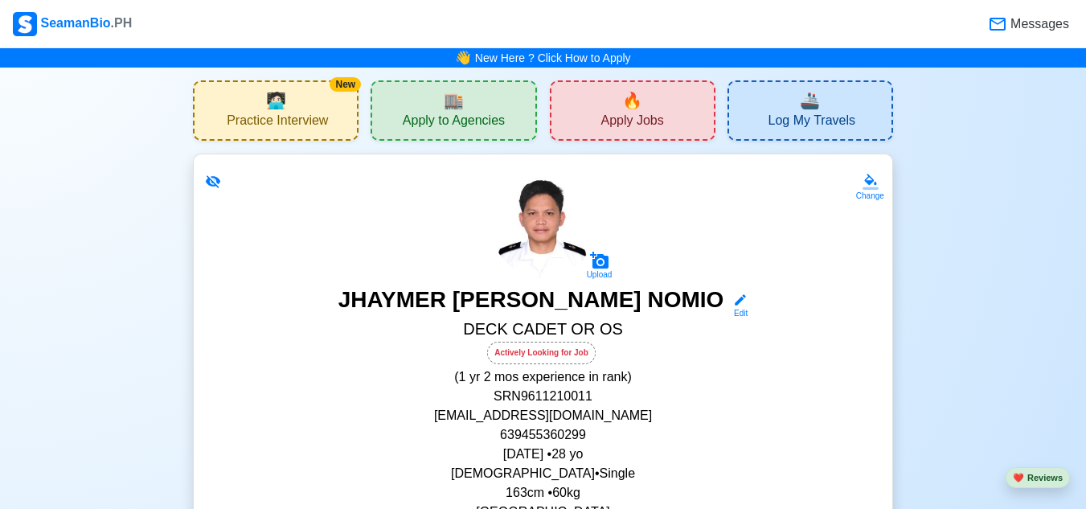
click at [304, 103] on div "New 🧑🏻‍💻 Practice Interview" at bounding box center [276, 110] width 166 height 60
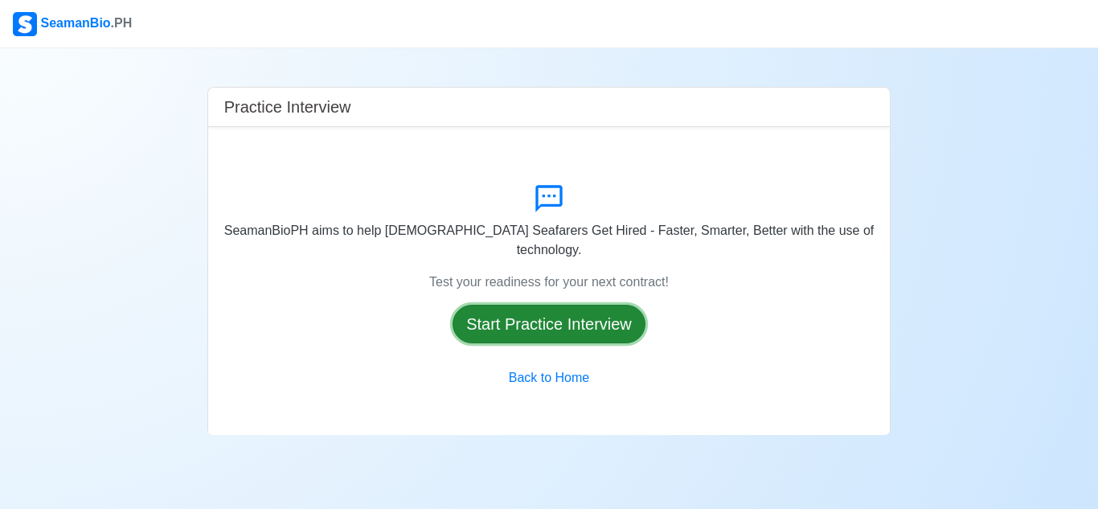
click at [487, 305] on button "Start Practice Interview" at bounding box center [548, 324] width 193 height 39
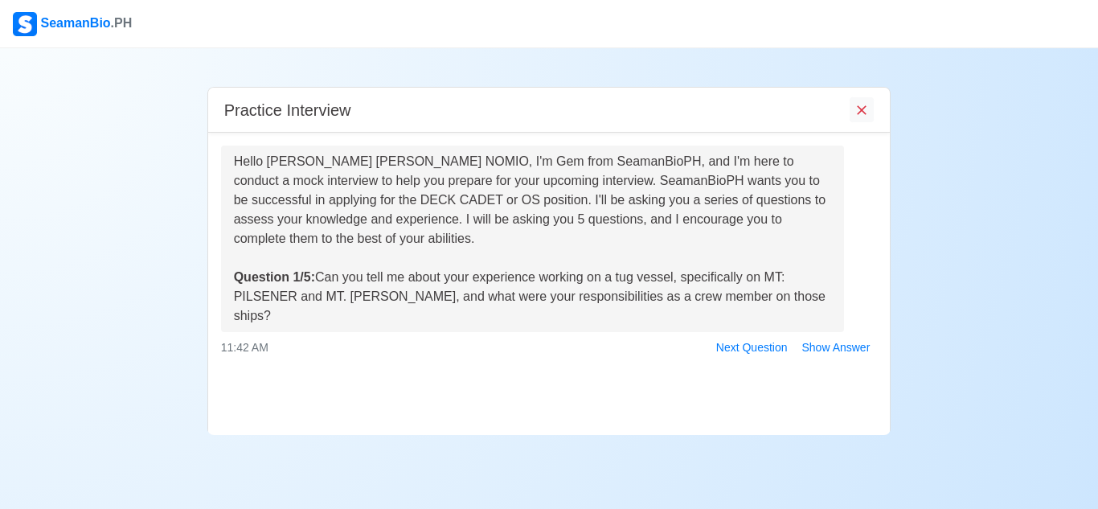
scroll to position [78, 0]
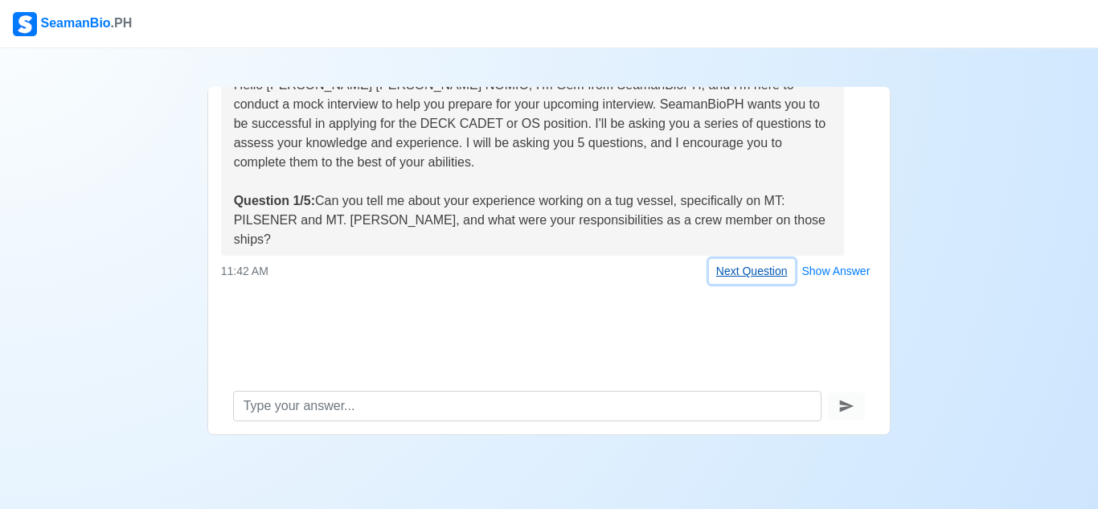
click at [738, 259] on button "Next Question" at bounding box center [752, 271] width 86 height 25
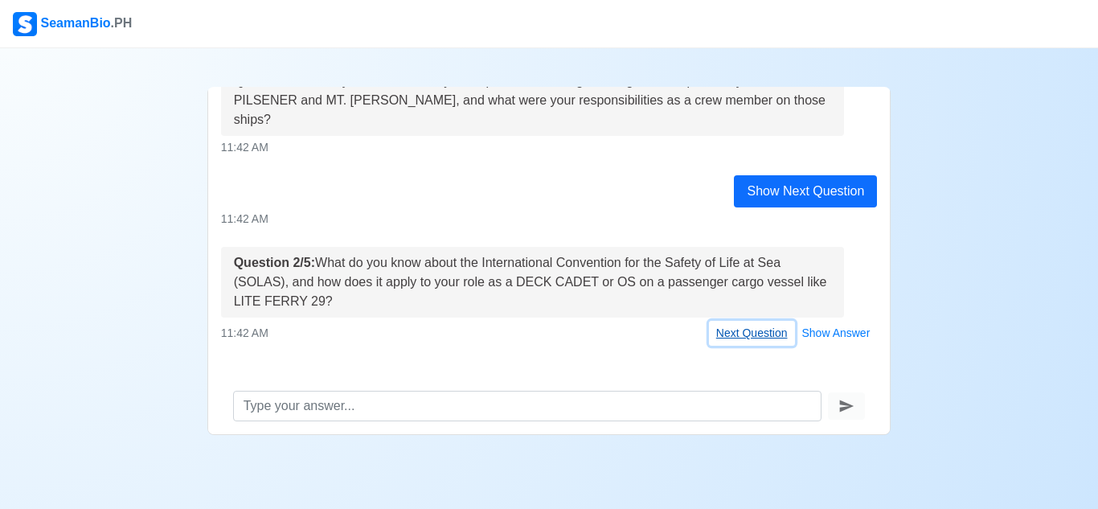
click at [725, 321] on button "Next Question" at bounding box center [752, 333] width 86 height 25
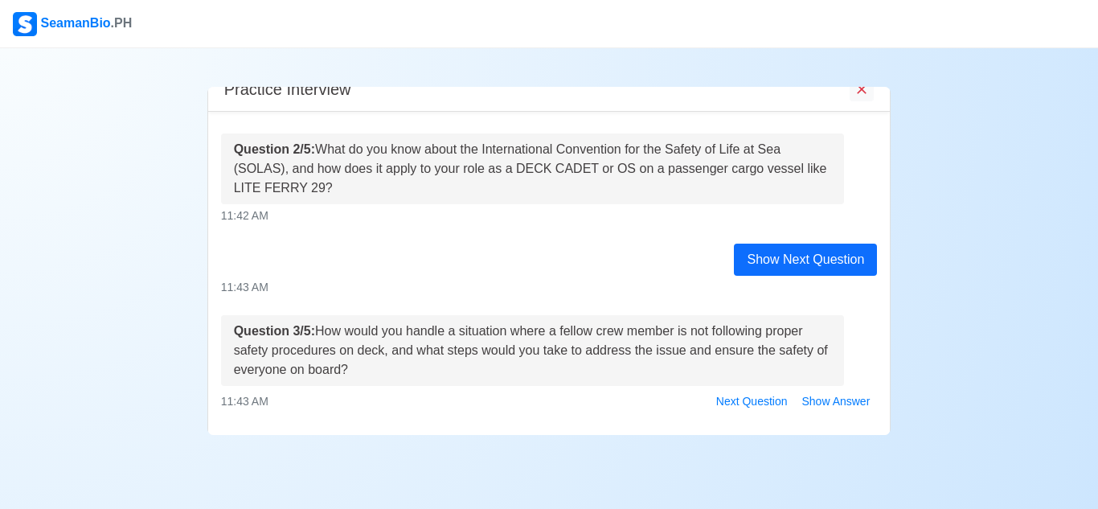
scroll to position [301, 0]
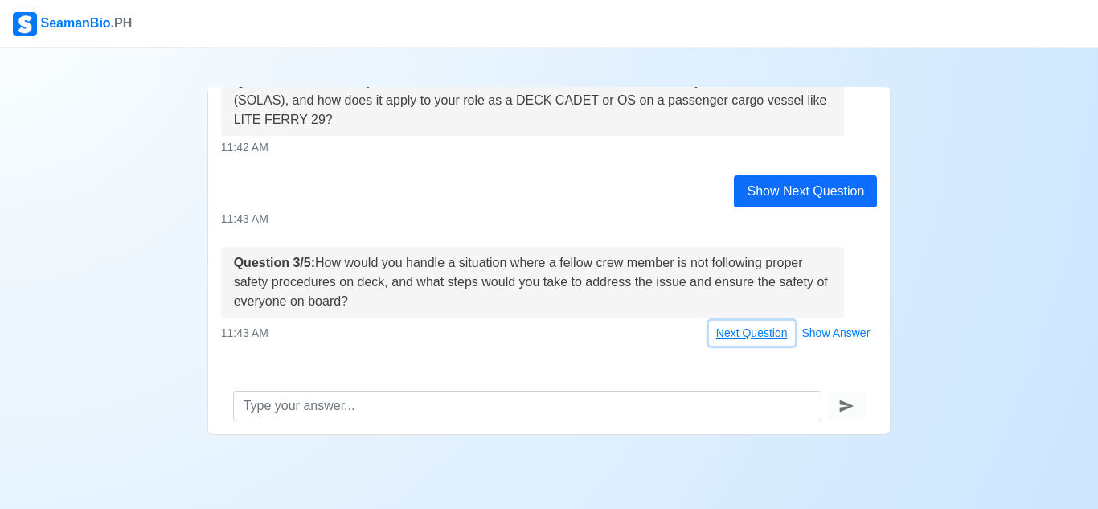
click at [725, 321] on button "Next Question" at bounding box center [752, 333] width 86 height 25
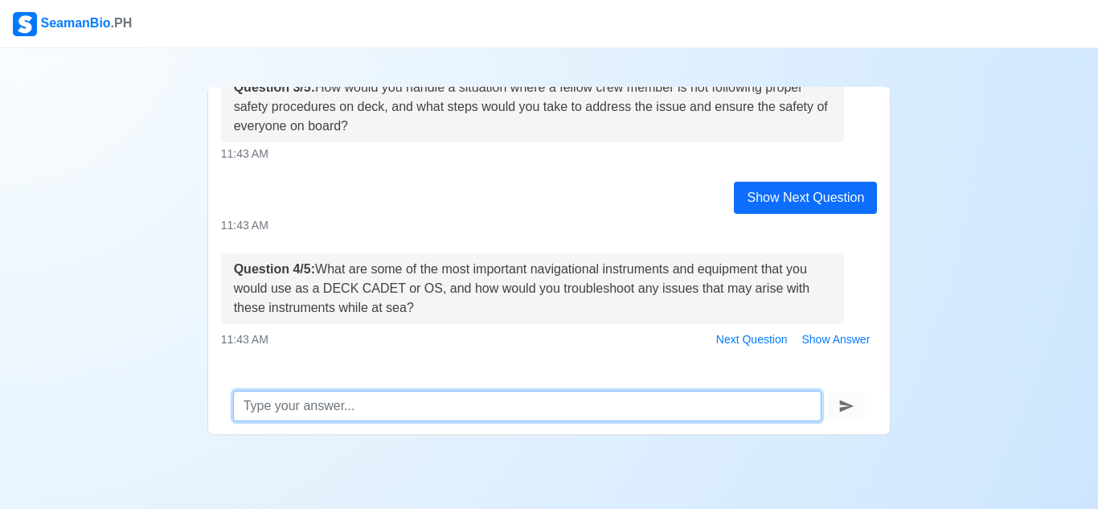
scroll to position [483, 0]
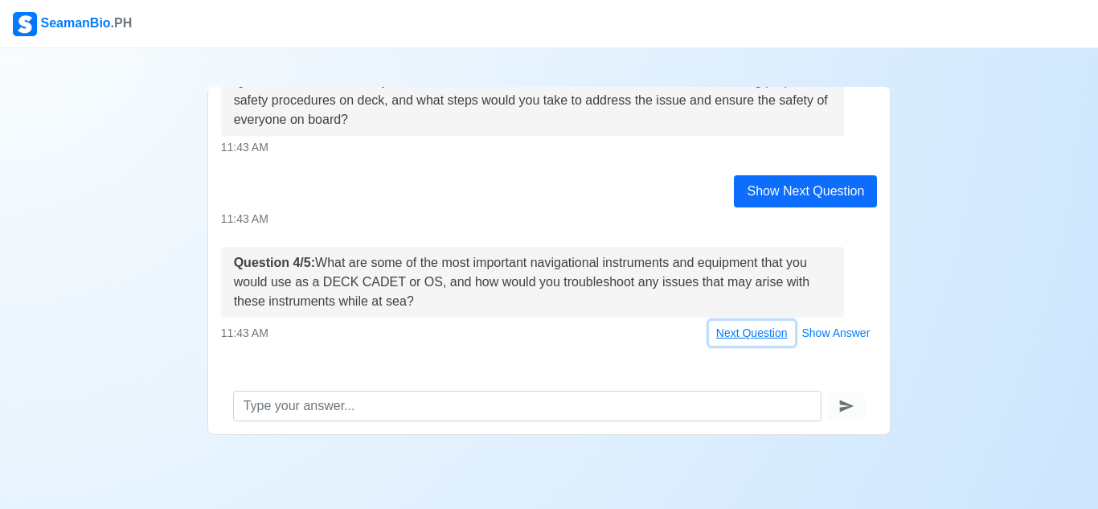
click at [725, 321] on button "Next Question" at bounding box center [752, 333] width 86 height 25
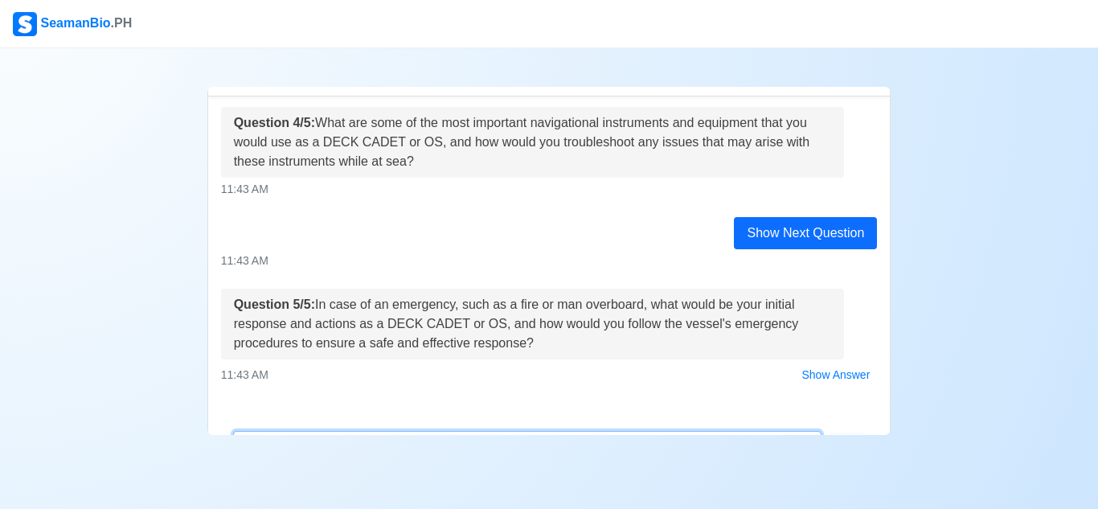
scroll to position [665, 0]
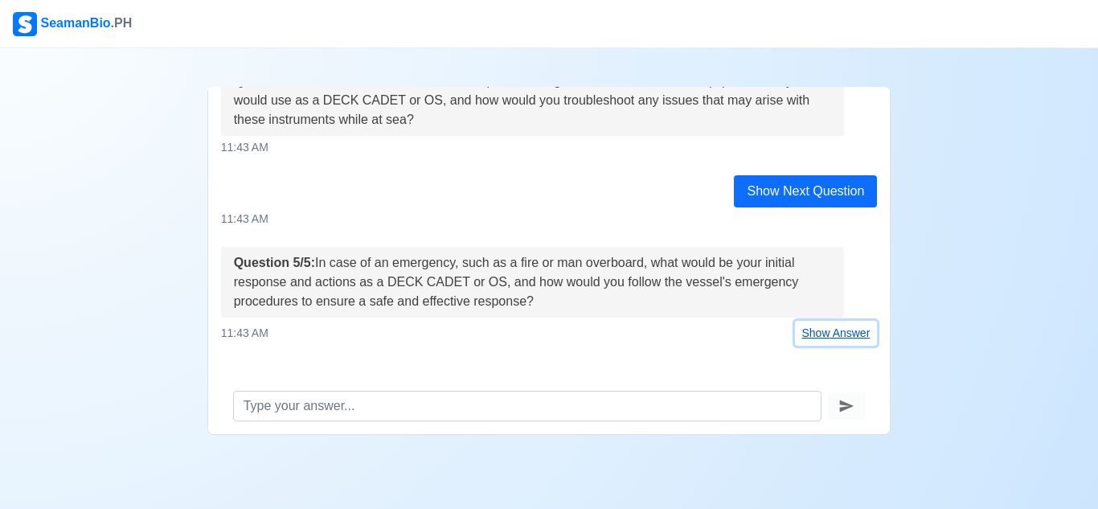
click at [814, 321] on button "Show Answer" at bounding box center [836, 333] width 83 height 25
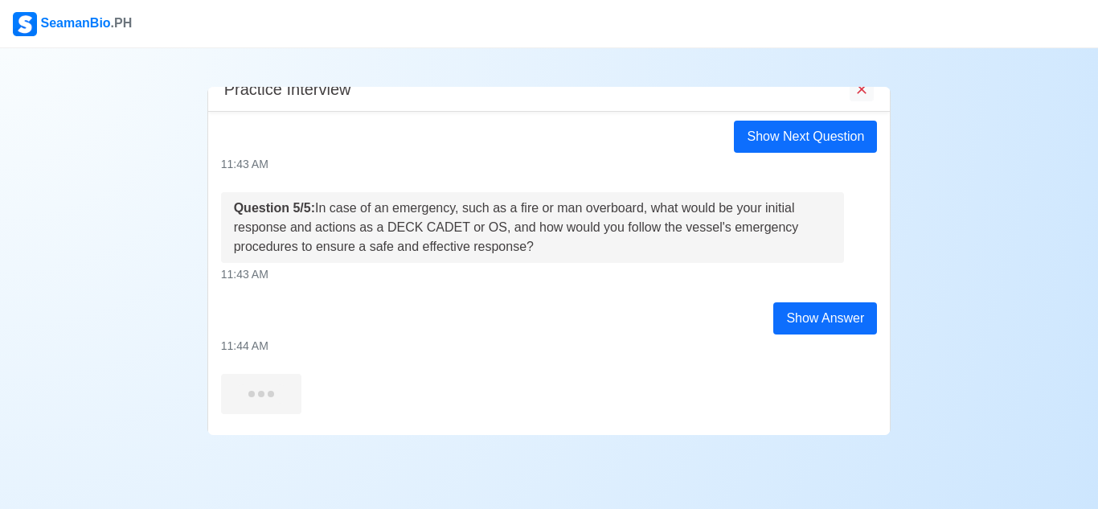
click at [814, 307] on div "Show Answer" at bounding box center [825, 318] width 104 height 32
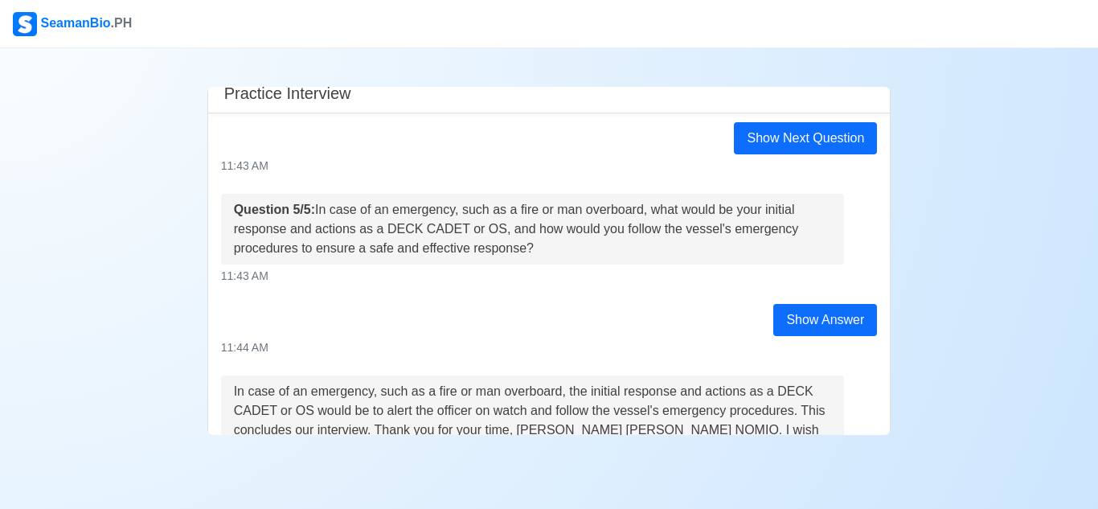
scroll to position [923, 0]
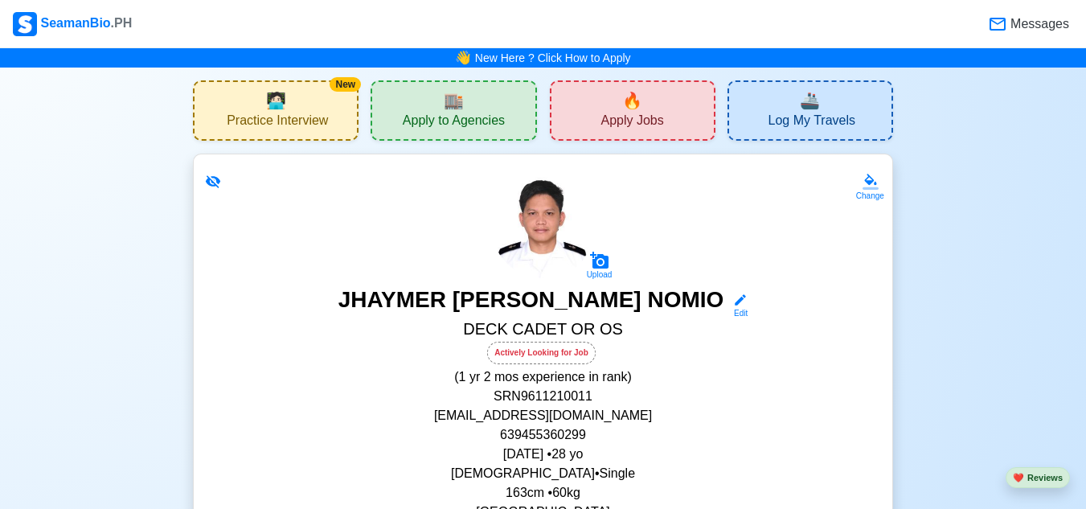
click at [284, 107] on span "🧑🏻‍💻" at bounding box center [276, 100] width 20 height 24
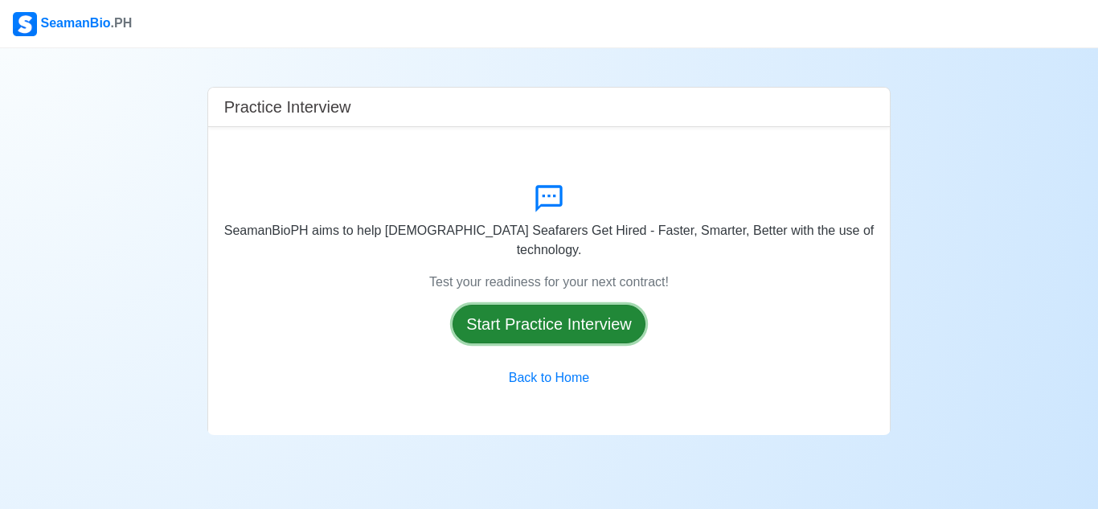
drag, startPoint x: 513, startPoint y: 303, endPoint x: 464, endPoint y: 309, distance: 49.3
click at [464, 309] on button "Start Practice Interview" at bounding box center [548, 324] width 193 height 39
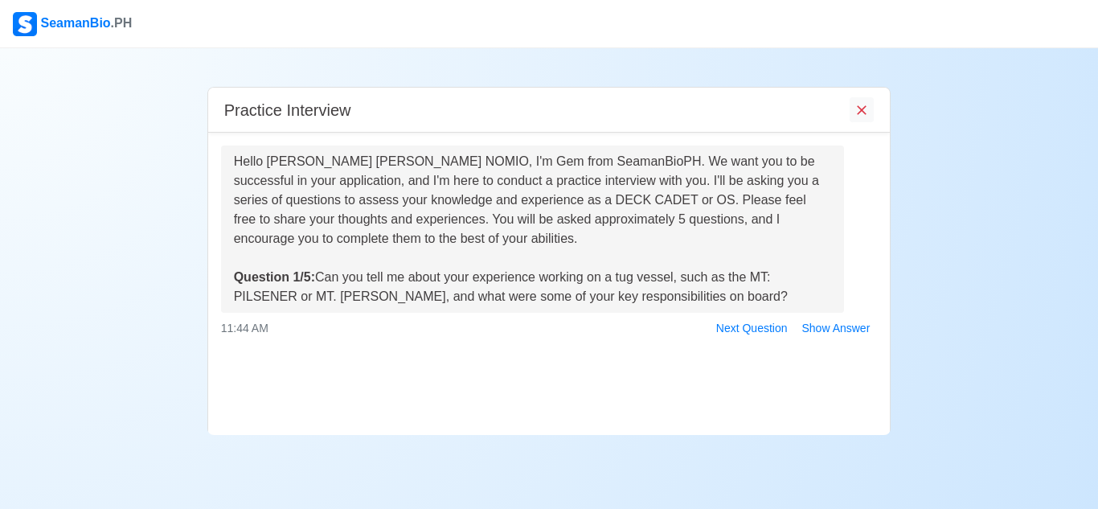
scroll to position [78, 0]
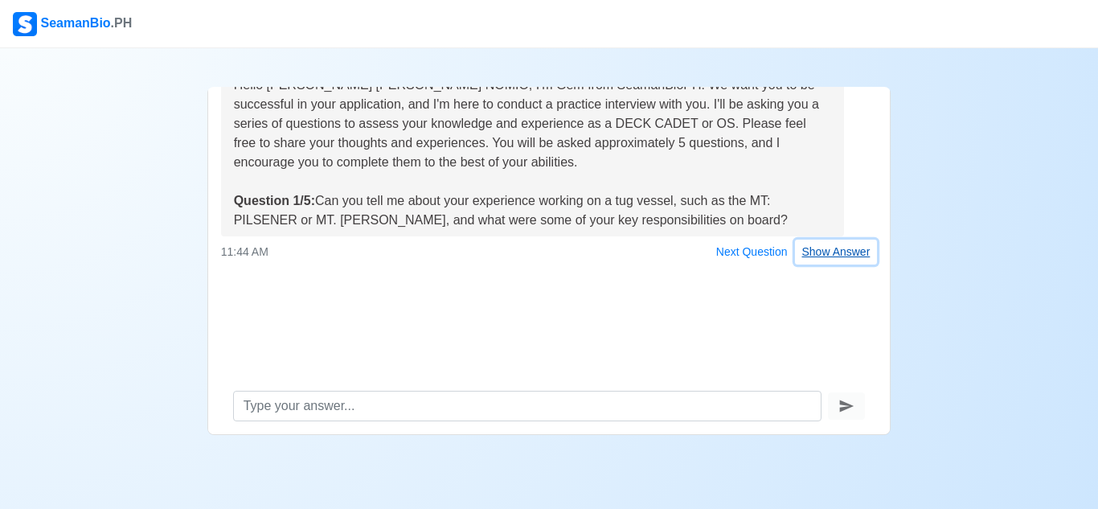
click at [820, 249] on button "Show Answer" at bounding box center [836, 251] width 83 height 25
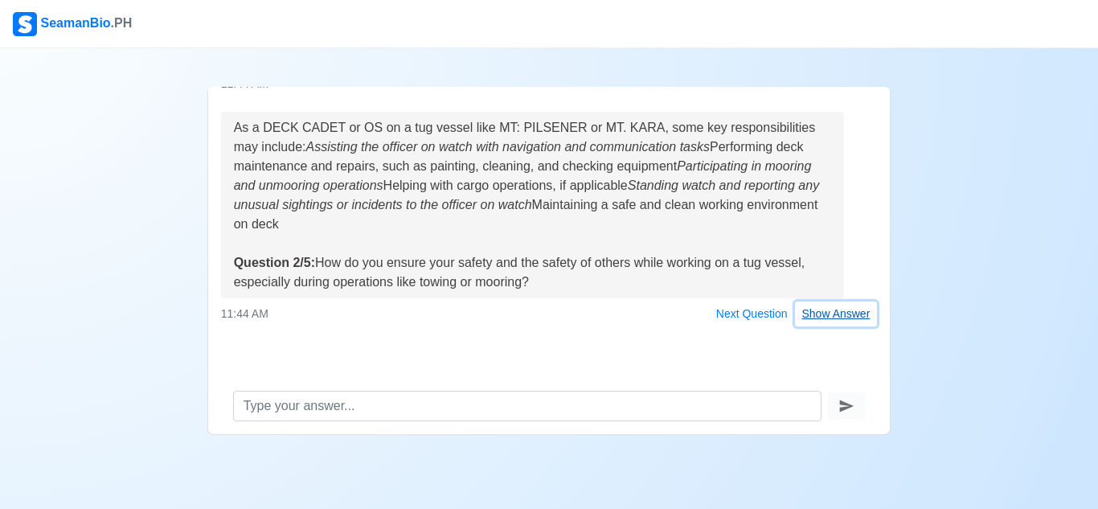
click at [846, 321] on button "Show Answer" at bounding box center [836, 313] width 83 height 25
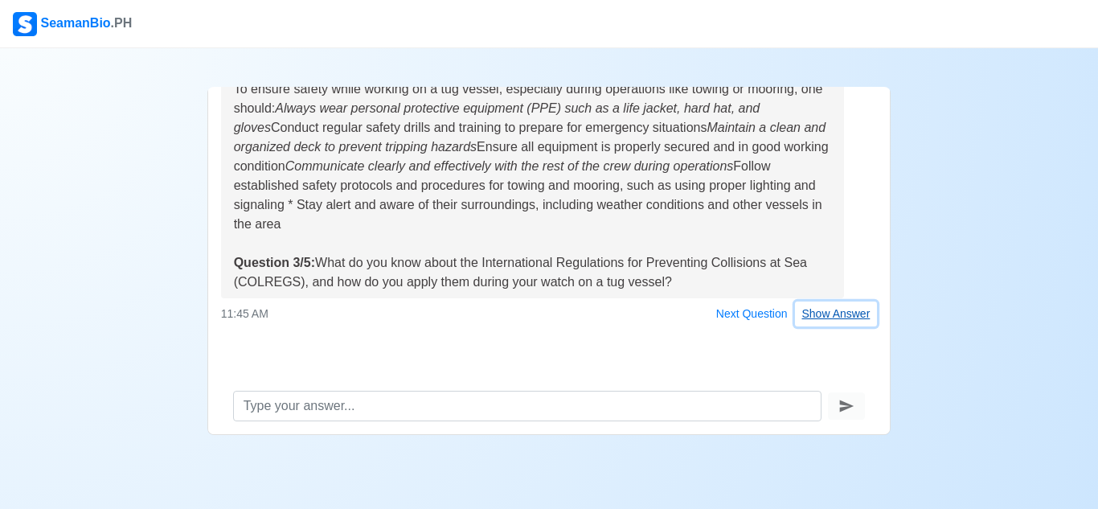
click at [818, 315] on button "Show Answer" at bounding box center [836, 313] width 83 height 25
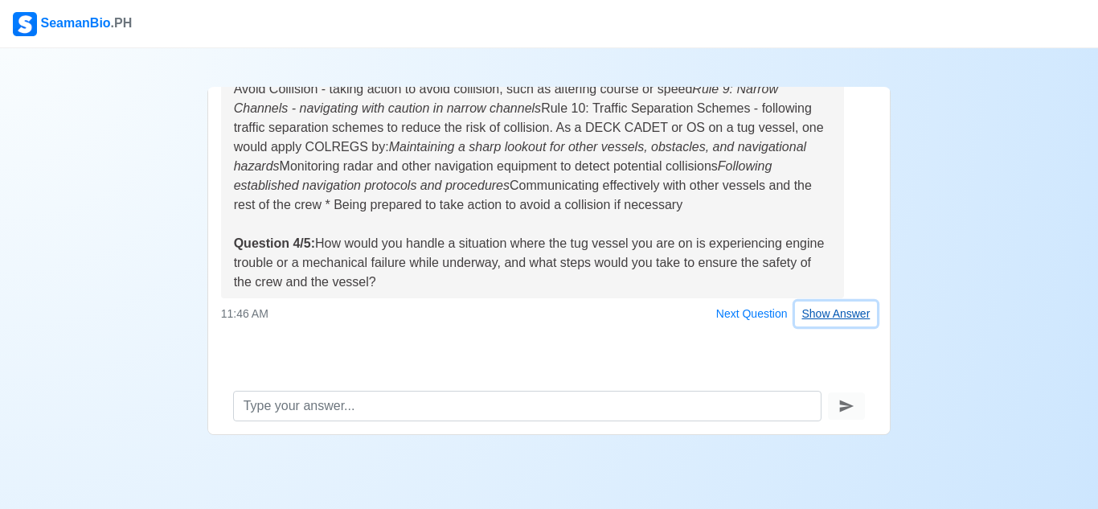
click at [824, 312] on button "Show Answer" at bounding box center [836, 313] width 83 height 25
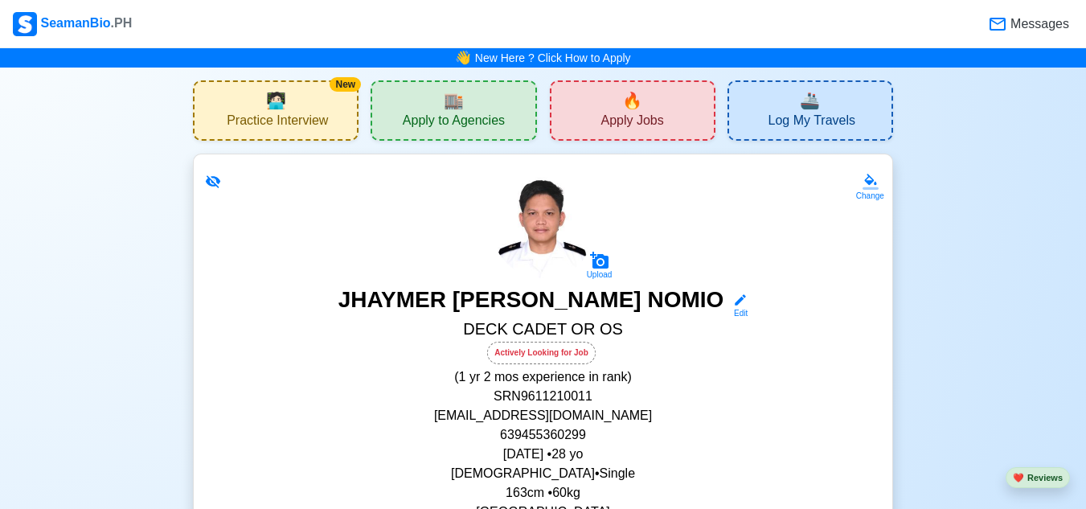
click at [636, 118] on span "Apply Jobs" at bounding box center [631, 122] width 63 height 20
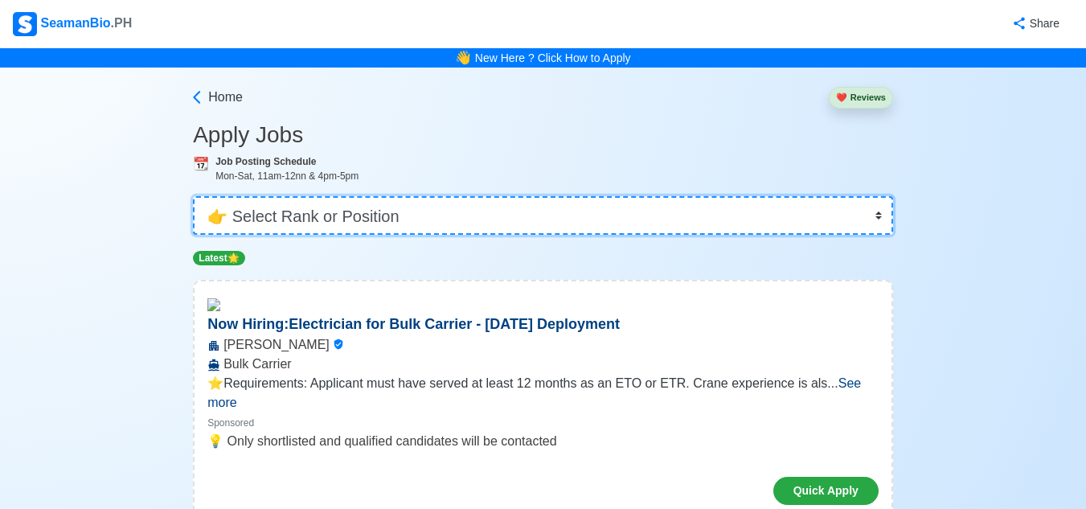
click at [881, 211] on select "👉 Select Rank or Position Master Chief Officer 2nd Officer 3rd Officer Junior O…" at bounding box center [543, 215] width 700 height 39
select select "Ordinary [PERSON_NAME]"
click at [194, 196] on select "👉 Select Rank or Position Master Chief Officer 2nd Officer 3rd Officer Junior O…" at bounding box center [543, 215] width 700 height 39
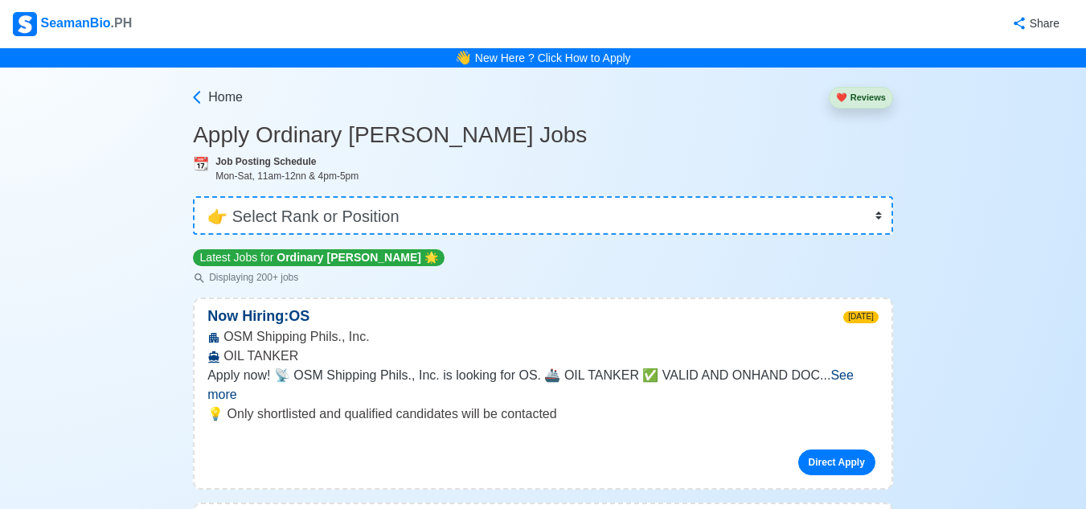
click at [853, 382] on span "See more" at bounding box center [530, 384] width 646 height 33
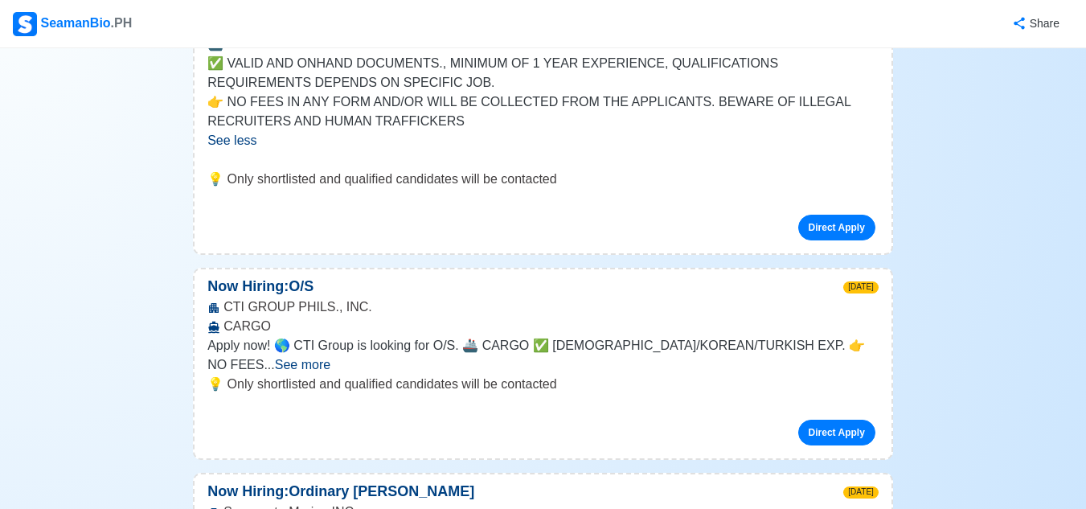
scroll to position [386, 0]
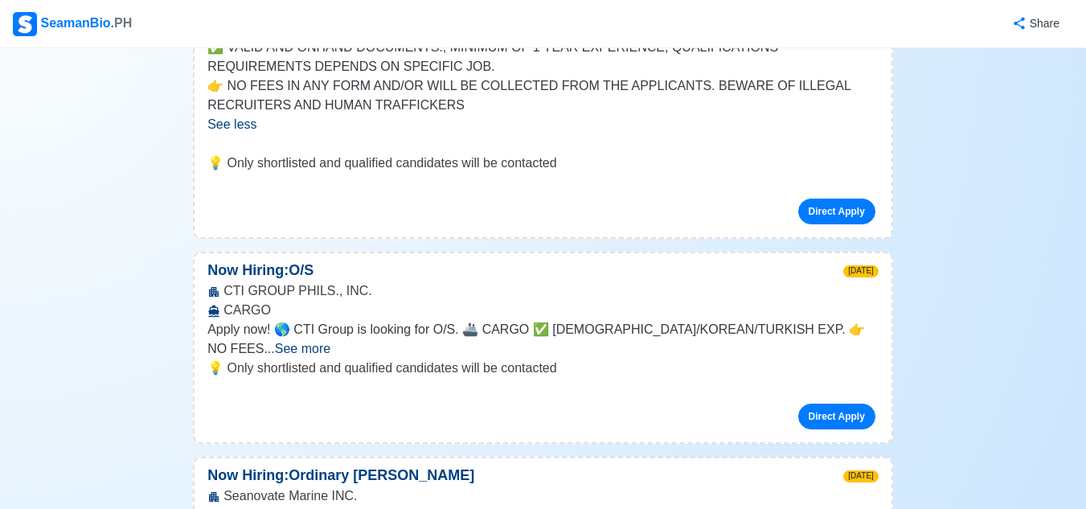
click at [330, 341] on span "See more" at bounding box center [302, 348] width 55 height 14
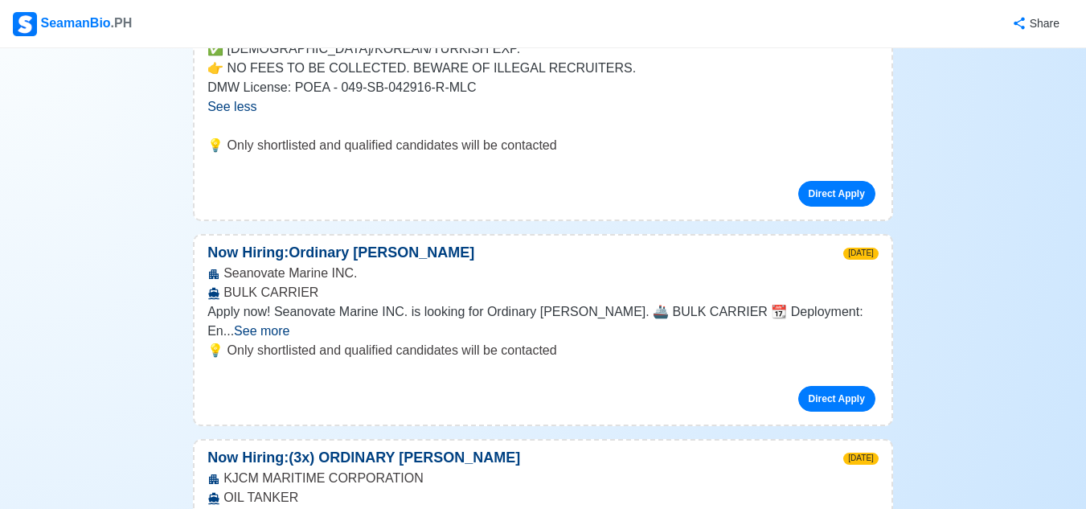
scroll to position [739, 0]
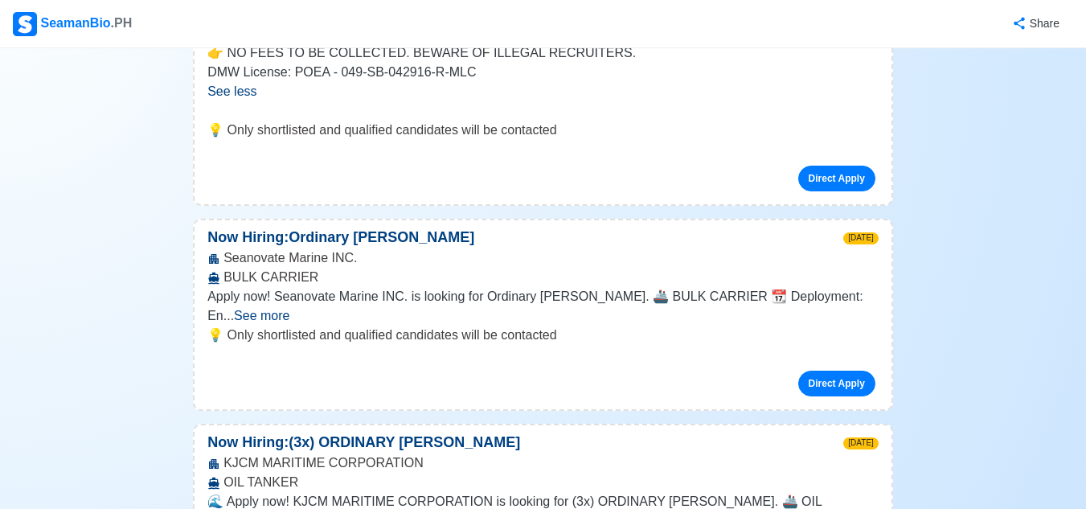
click at [289, 309] on span "See more" at bounding box center [261, 316] width 55 height 14
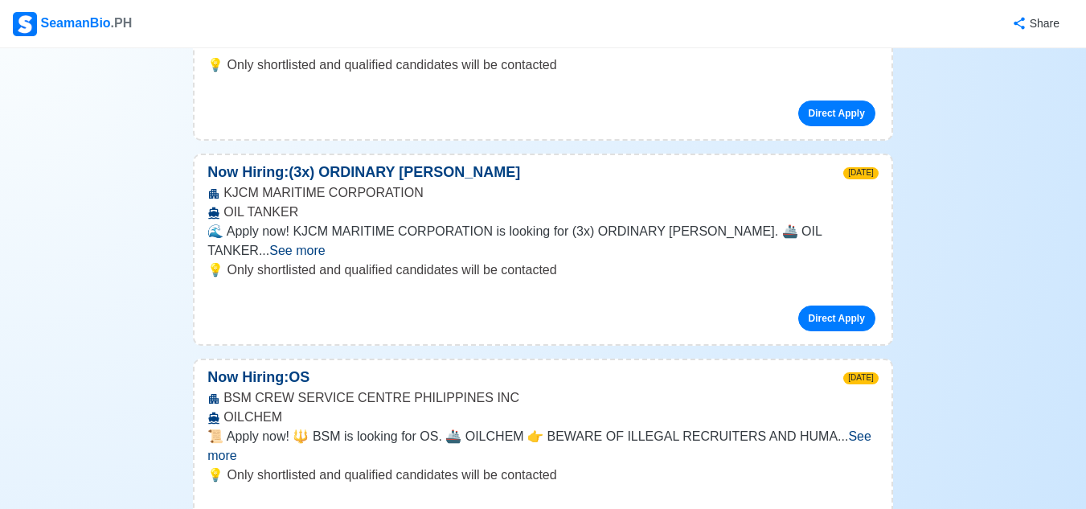
scroll to position [1157, 0]
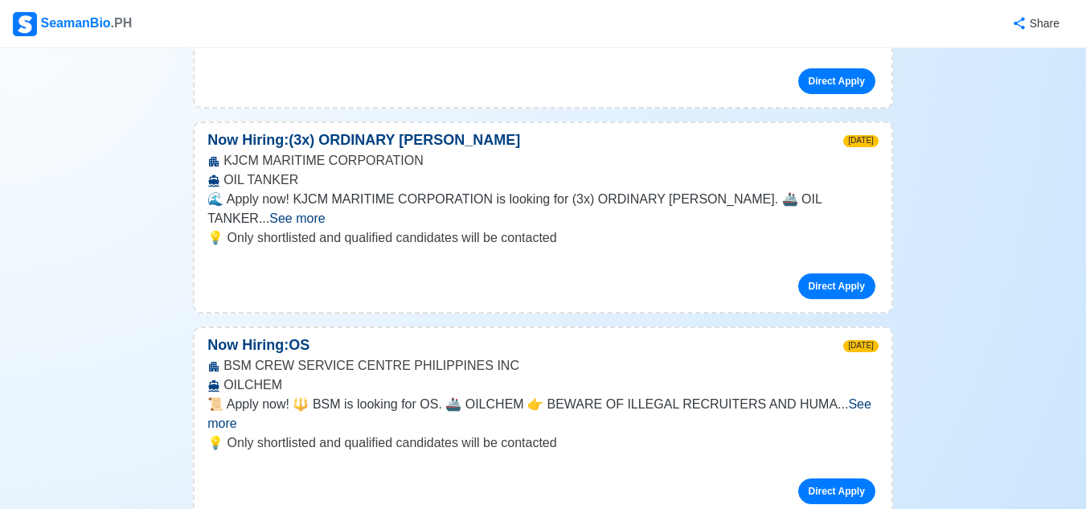
click at [325, 211] on span "See more" at bounding box center [296, 218] width 55 height 14
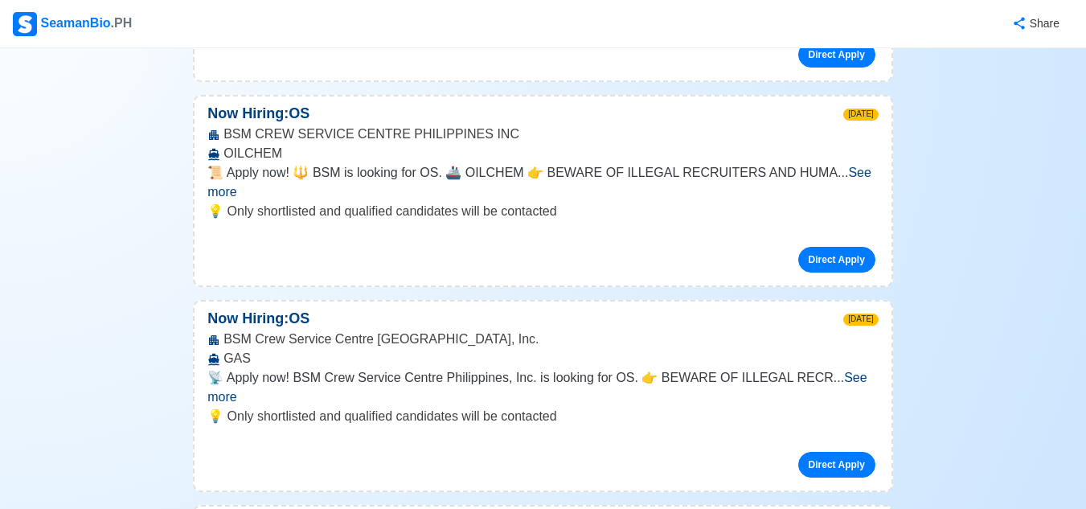
scroll to position [1575, 0]
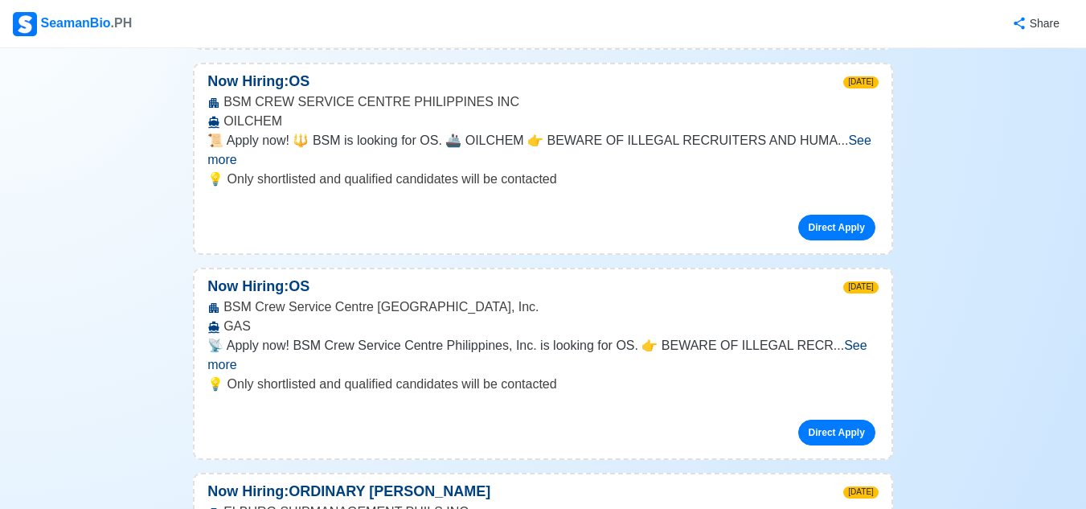
click at [844, 141] on span "See more" at bounding box center [539, 149] width 664 height 33
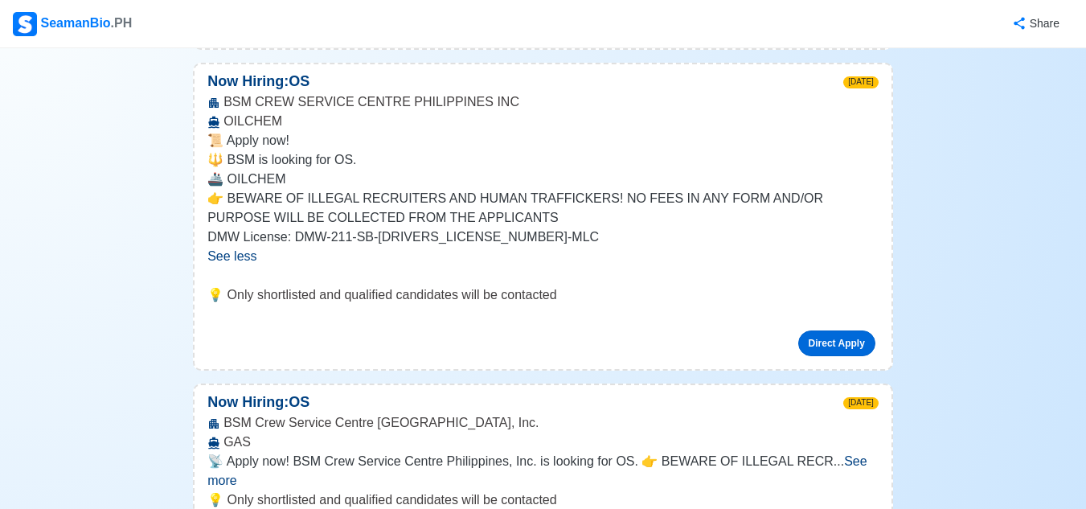
click at [836, 341] on link "Direct Apply" at bounding box center [836, 343] width 77 height 26
click at [834, 339] on link "Direct Apply" at bounding box center [836, 343] width 77 height 26
